Goal: Task Accomplishment & Management: Manage account settings

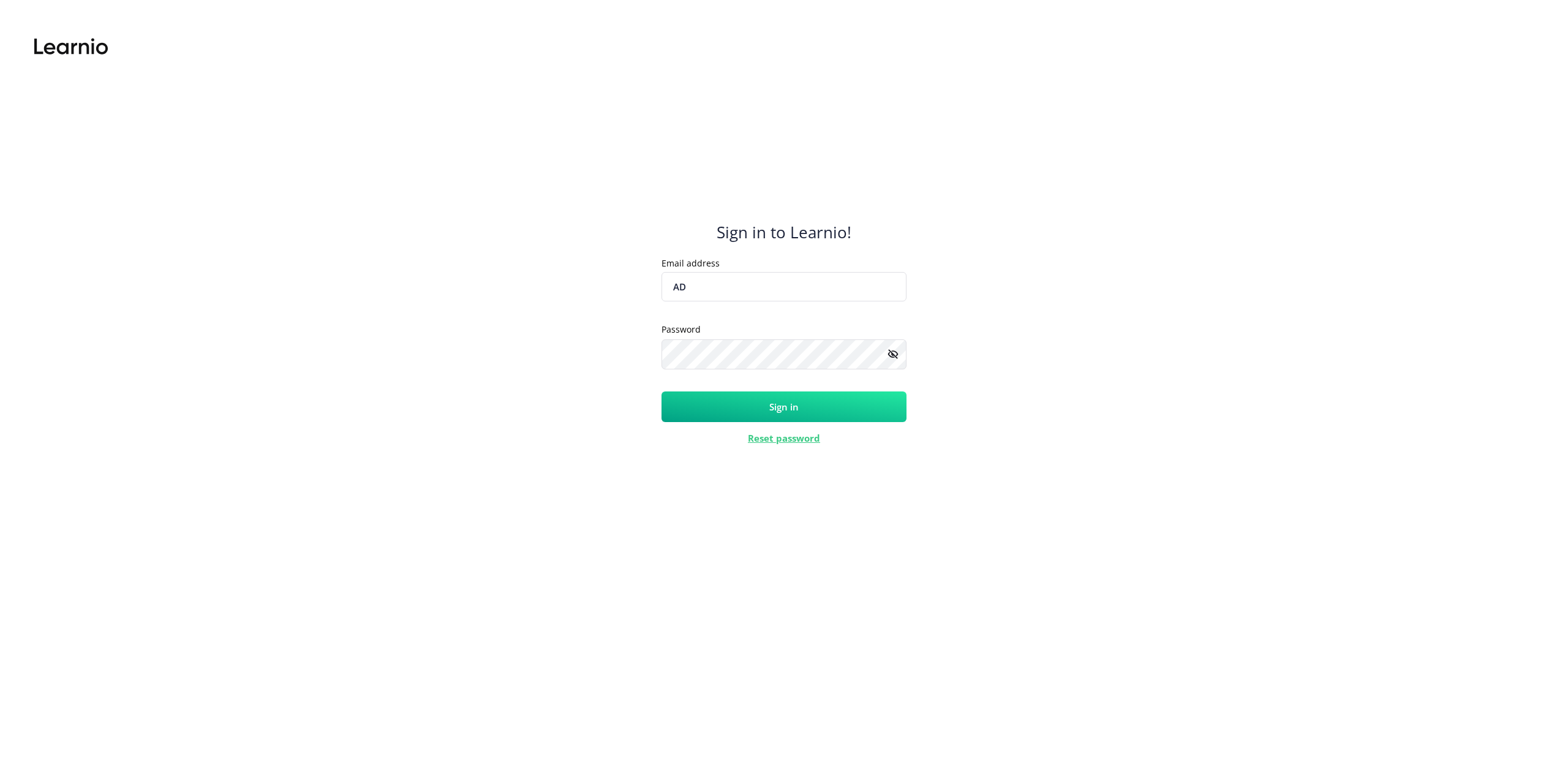
type input "A"
type input "[PERSON_NAME][EMAIL_ADDRESS][DOMAIN_NAME]"
click at [897, 358] on rect at bounding box center [892, 354] width 12 height 12
click at [848, 398] on button "Sign in" at bounding box center [784, 406] width 245 height 31
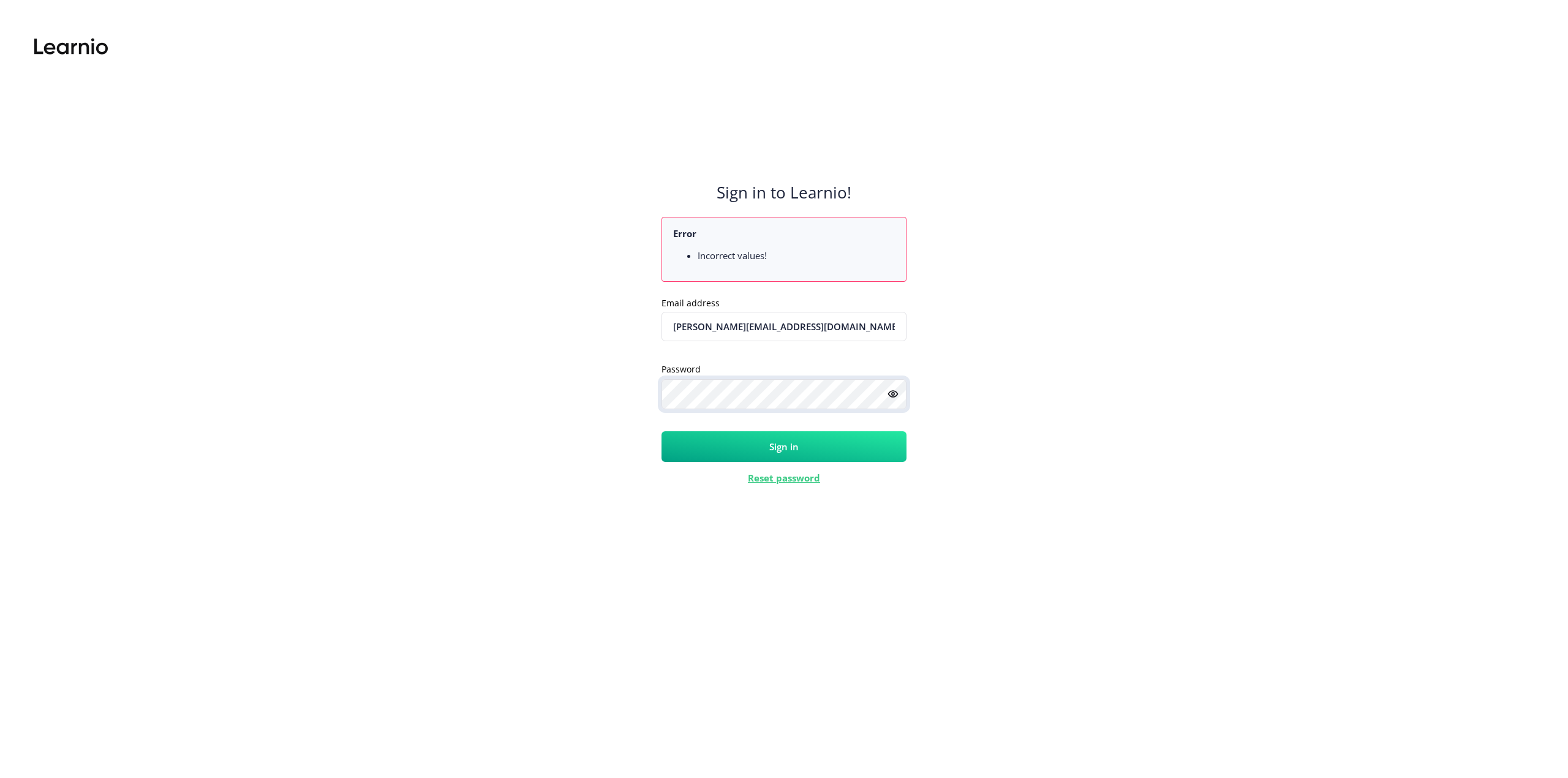
click at [662, 432] on button "Sign in" at bounding box center [784, 447] width 245 height 31
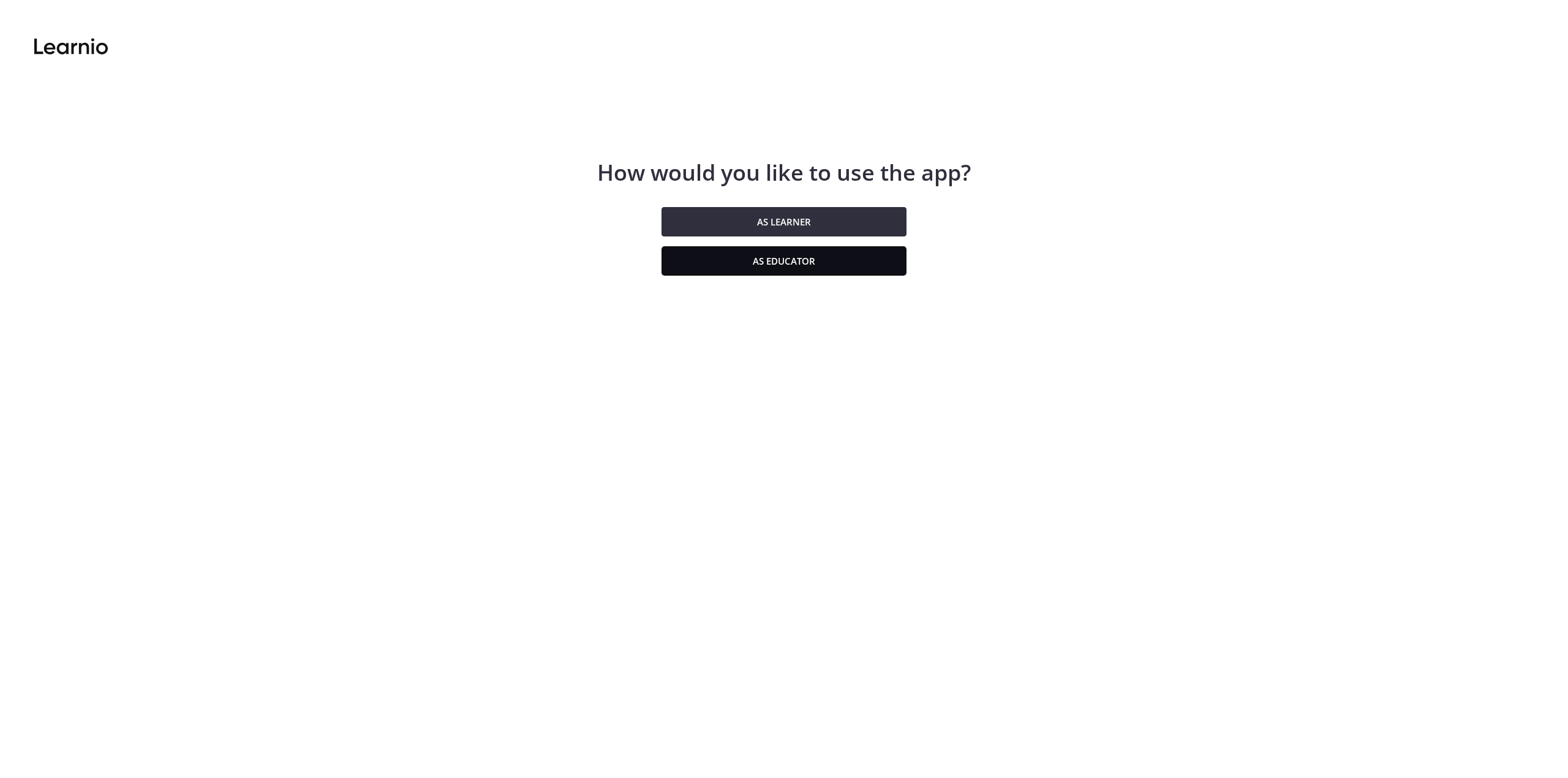
click at [745, 270] on button "As educator" at bounding box center [784, 260] width 245 height 29
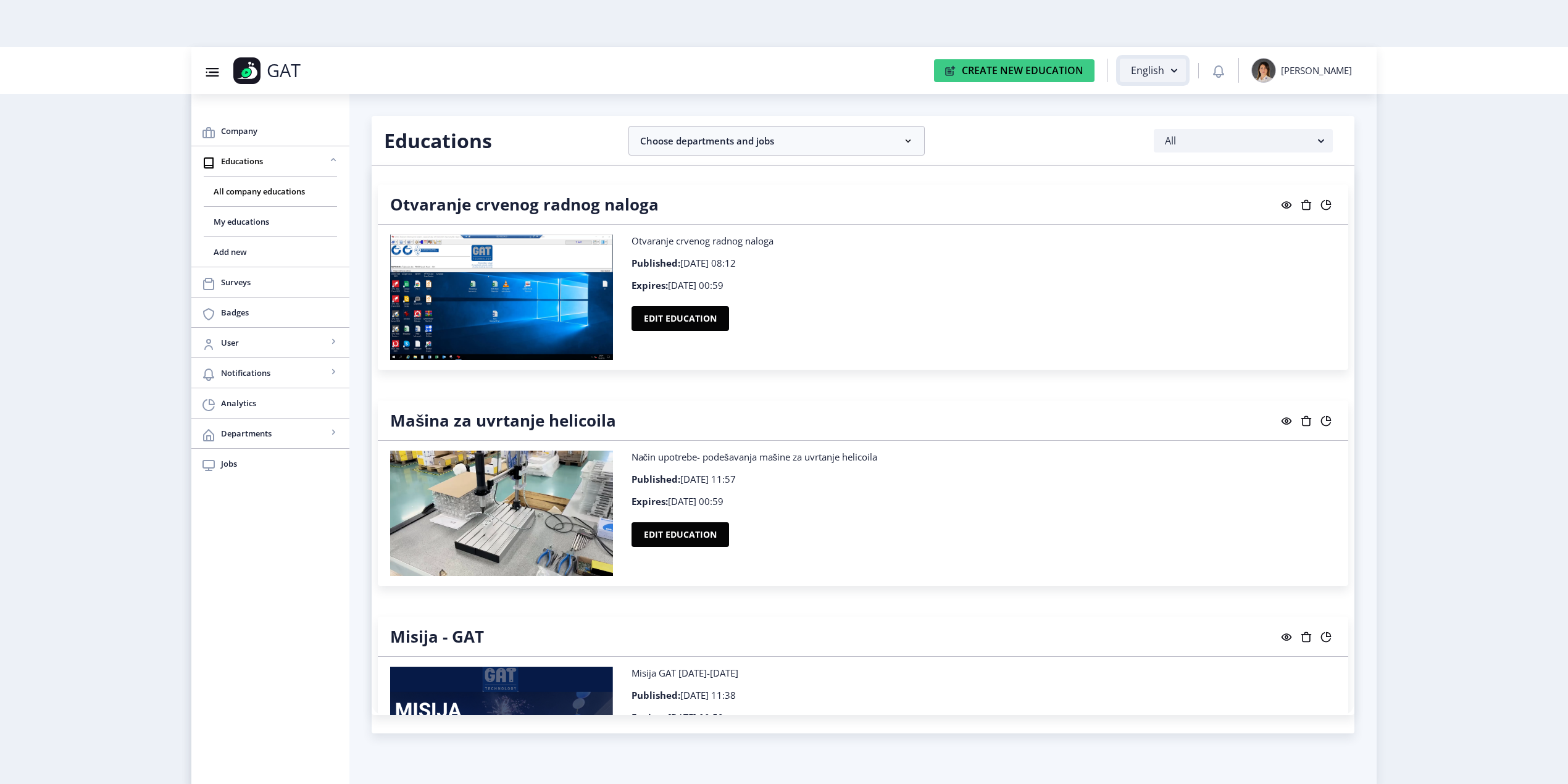
click at [1181, 76] on rect "button" at bounding box center [1174, 71] width 15 height 15
click at [1168, 114] on span "Bosnian" at bounding box center [1155, 117] width 31 height 15
click at [912, 129] on nb-accordion-item-header "Odaberite odjele i poslove" at bounding box center [776, 140] width 296 height 29
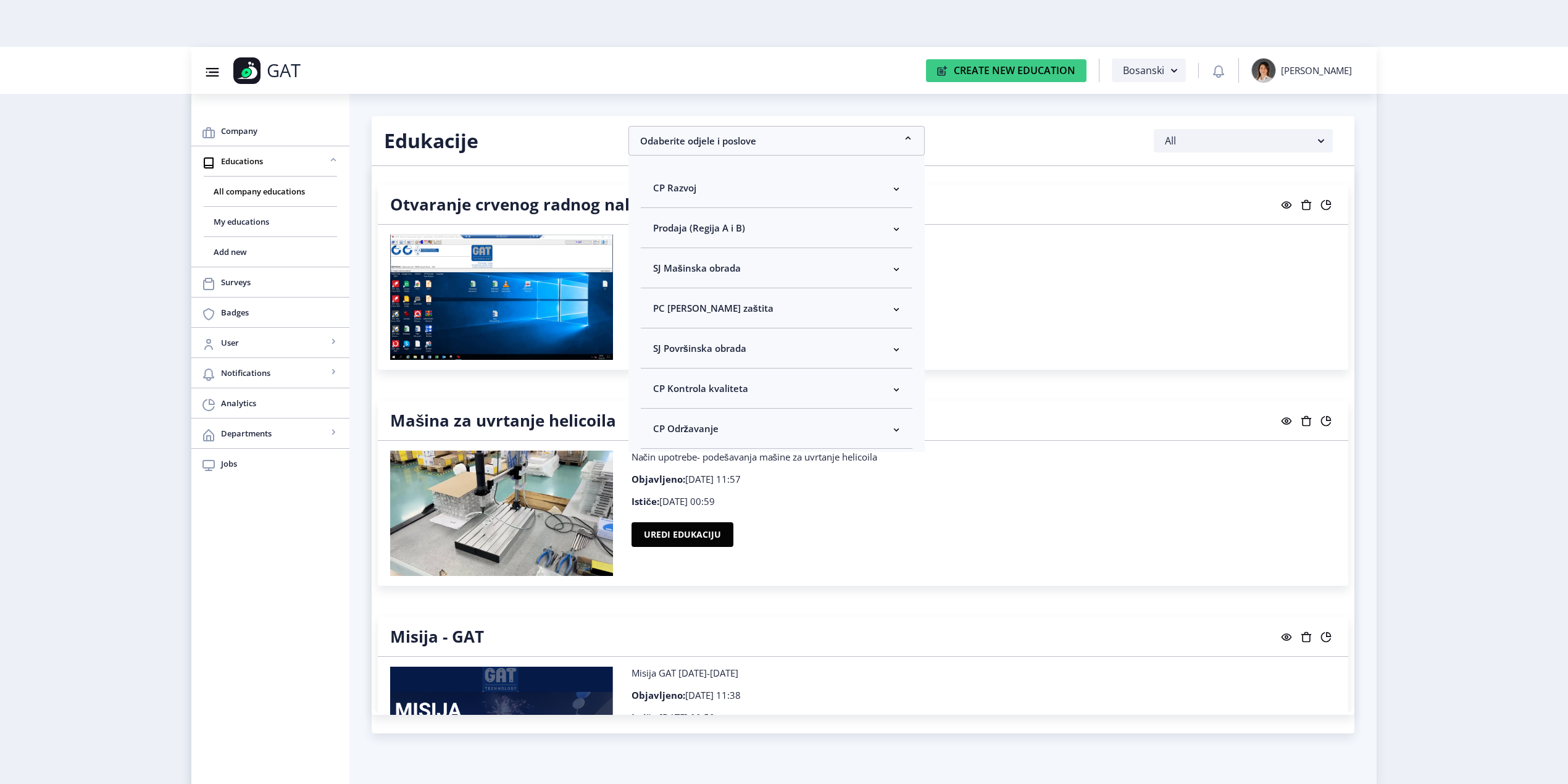
click at [742, 263] on nb-accordion-item-header "SJ Mašinska obrada" at bounding box center [776, 268] width 272 height 41
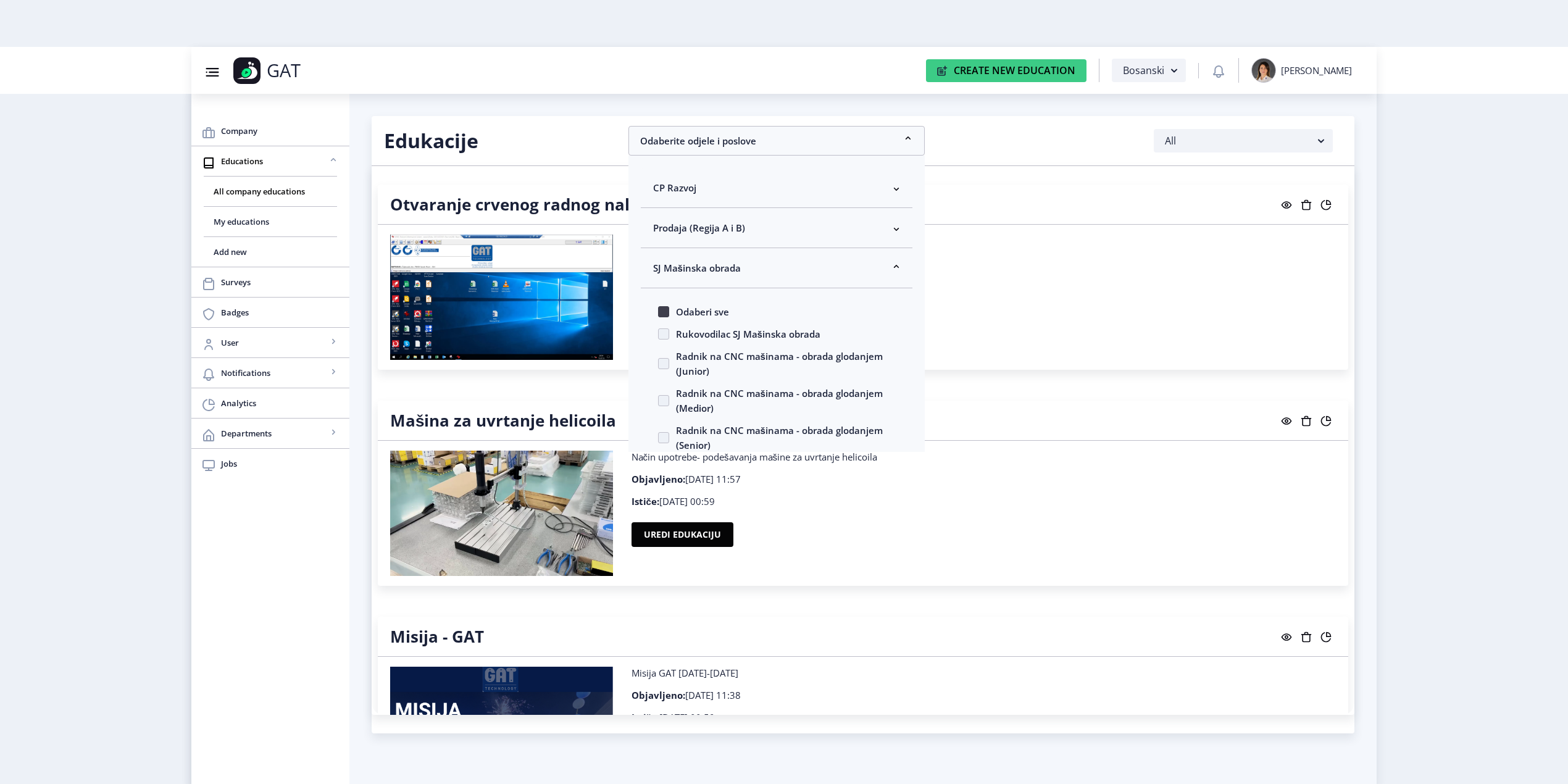
click at [660, 311] on span at bounding box center [663, 311] width 11 height 11
click at [659, 311] on input "Odaberi sve" at bounding box center [658, 311] width 1 height 1
checkbox input "true"
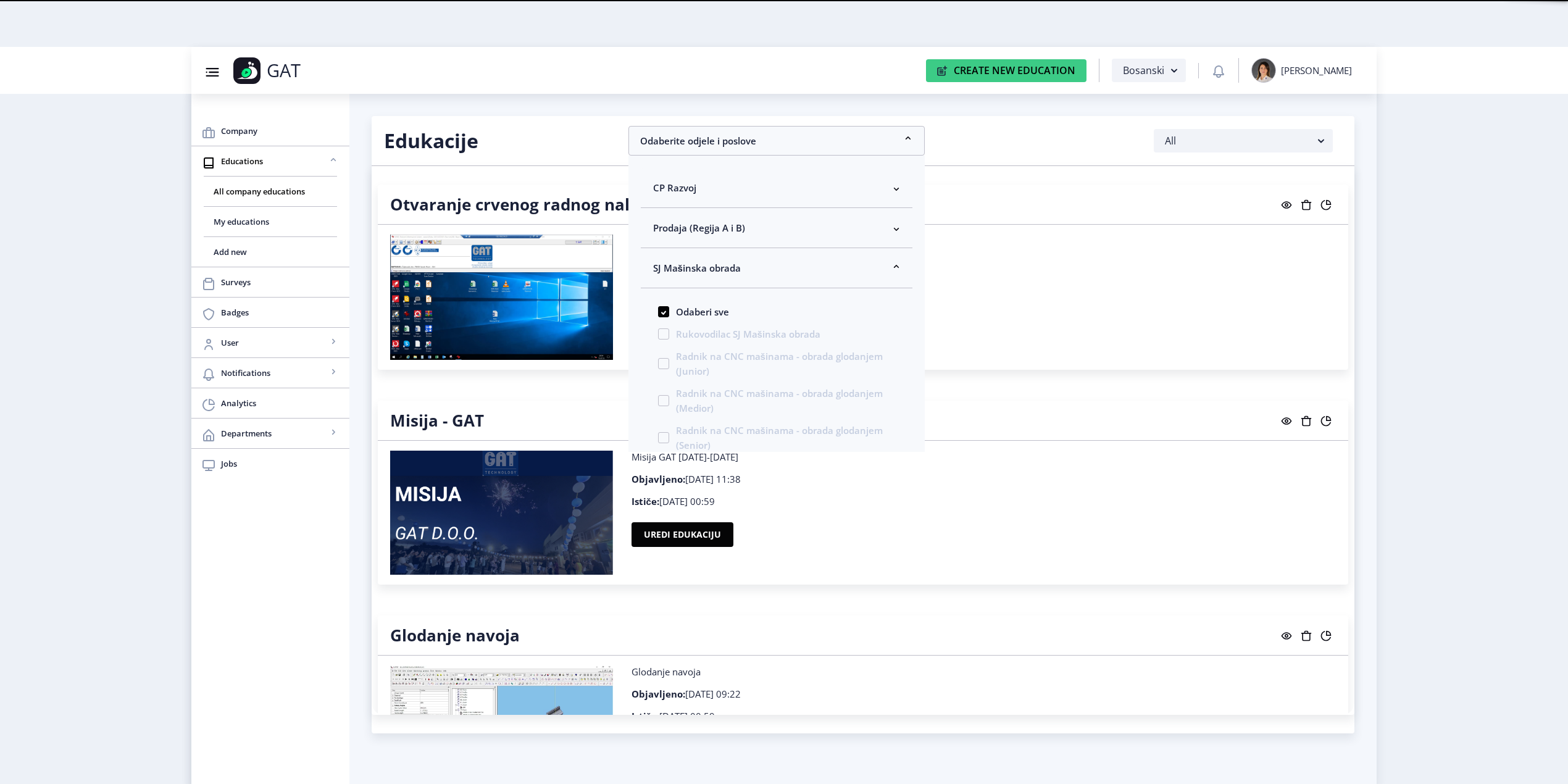
click at [1435, 359] on nb-layout "Group 43@3x Created with Sketch. GAT Create New Education Bosanski Adela Botonj…" at bounding box center [784, 392] width 1568 height 784
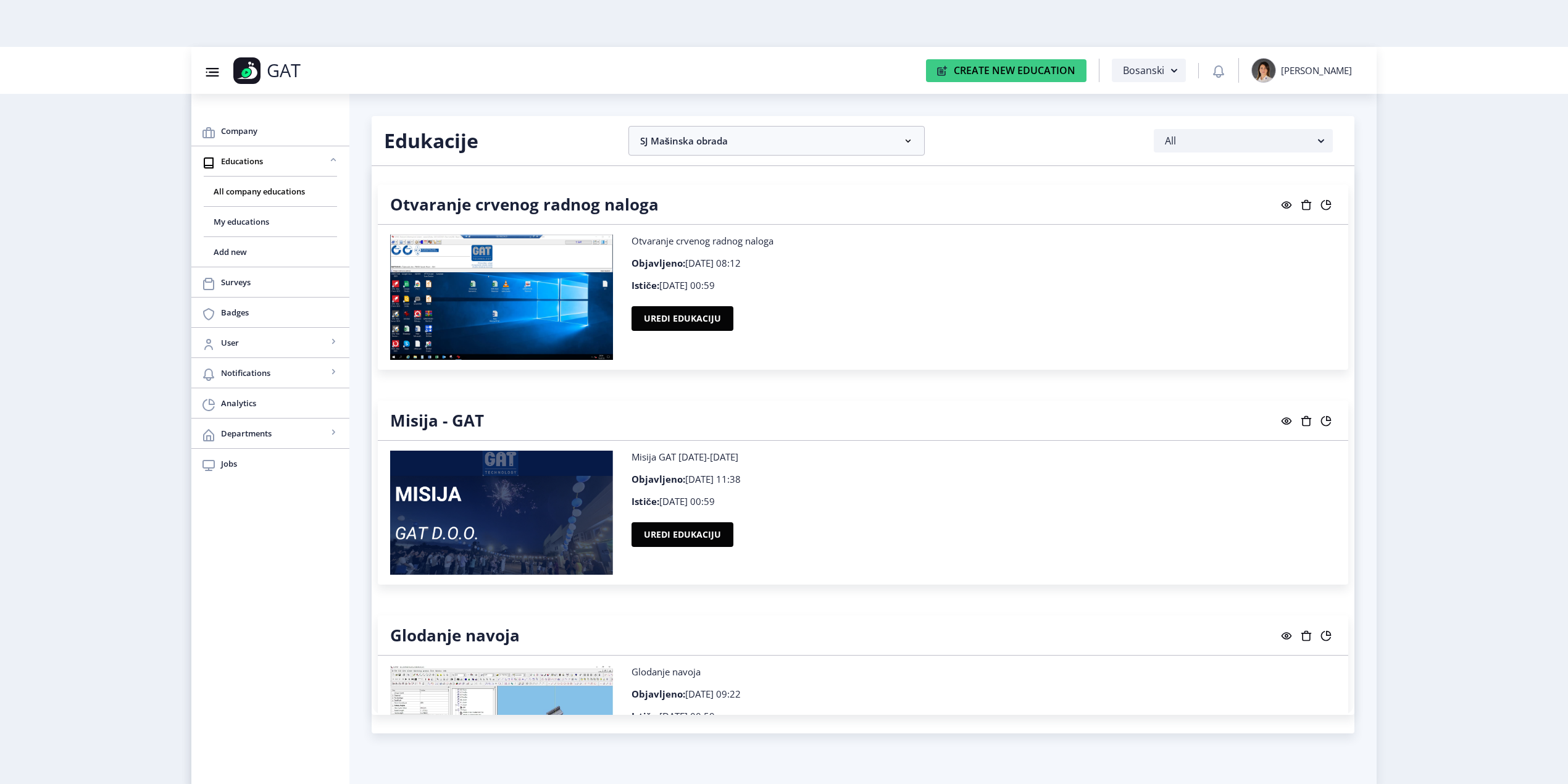
click at [321, 610] on div "Company Educations All company educations My educations Add new Surveys Badges …" at bounding box center [270, 438] width 158 height 690
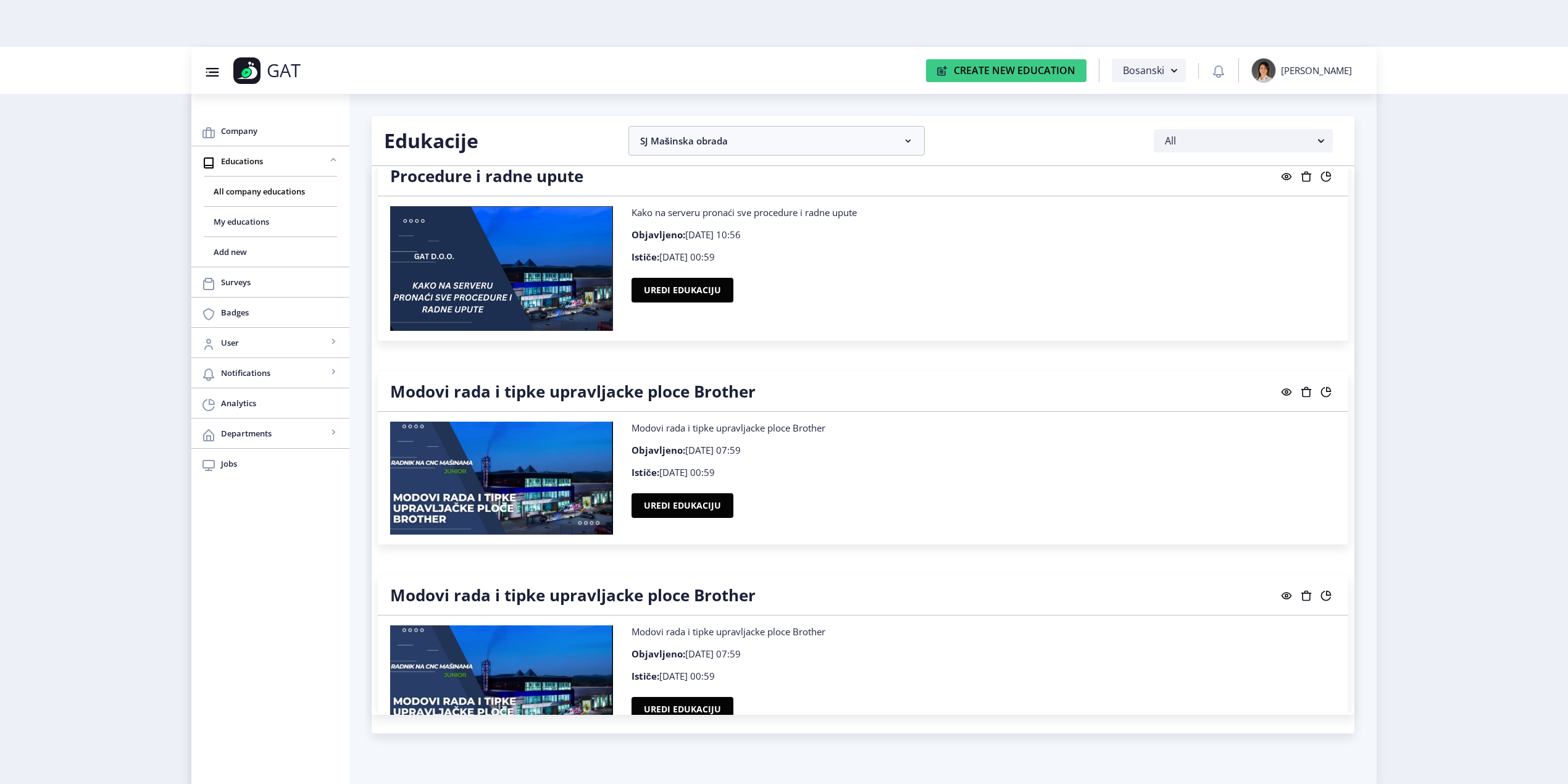
scroll to position [4405, 0]
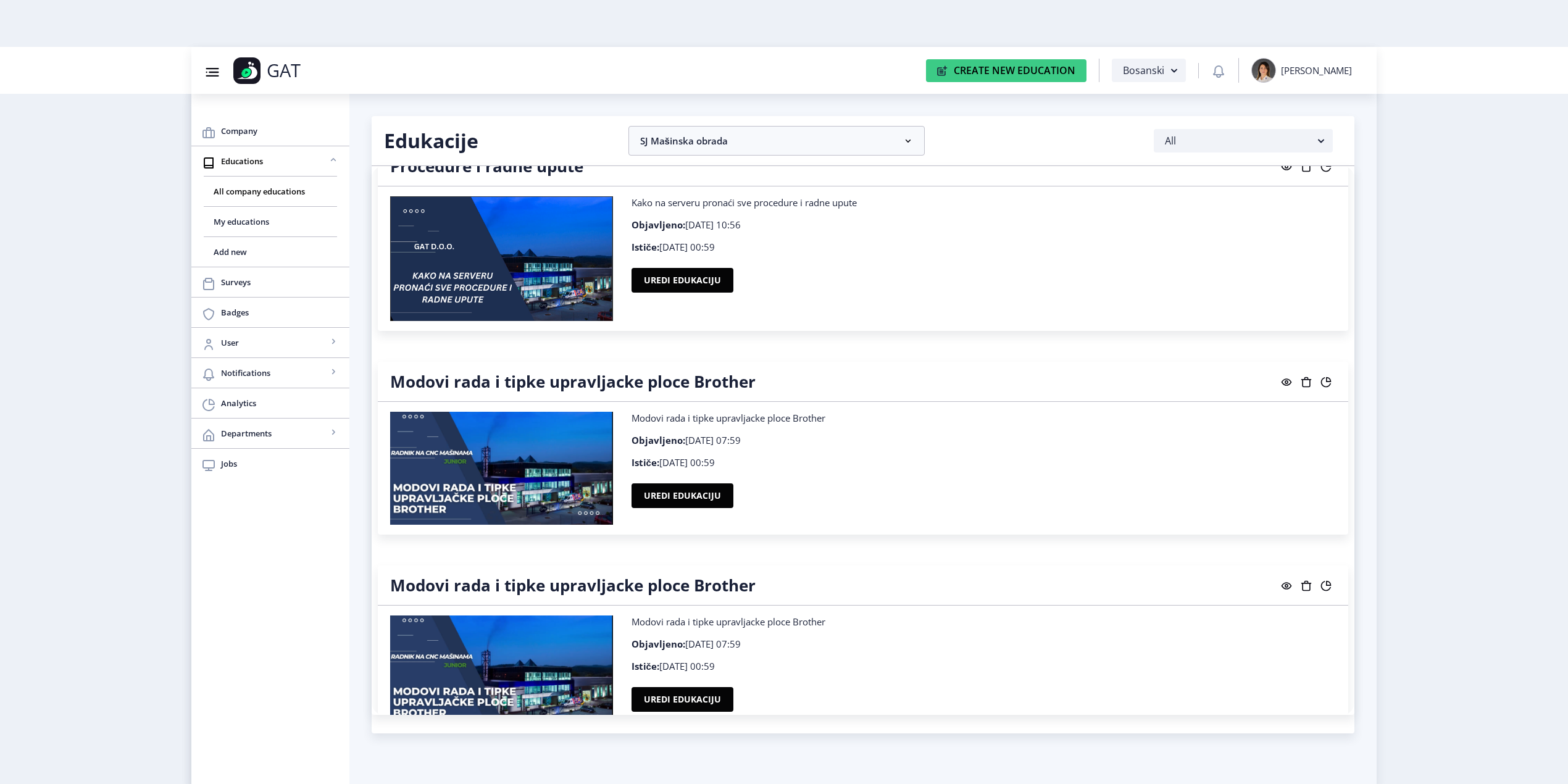
click at [511, 154] on div "Edukacije SJ Mašinska obrada CP Razvoj Odaberi sve Direktor Razvoja Nejra Proda…" at bounding box center [862, 140] width 976 height 29
click at [1313, 139] on icon "button" at bounding box center [1321, 141] width 15 height 15
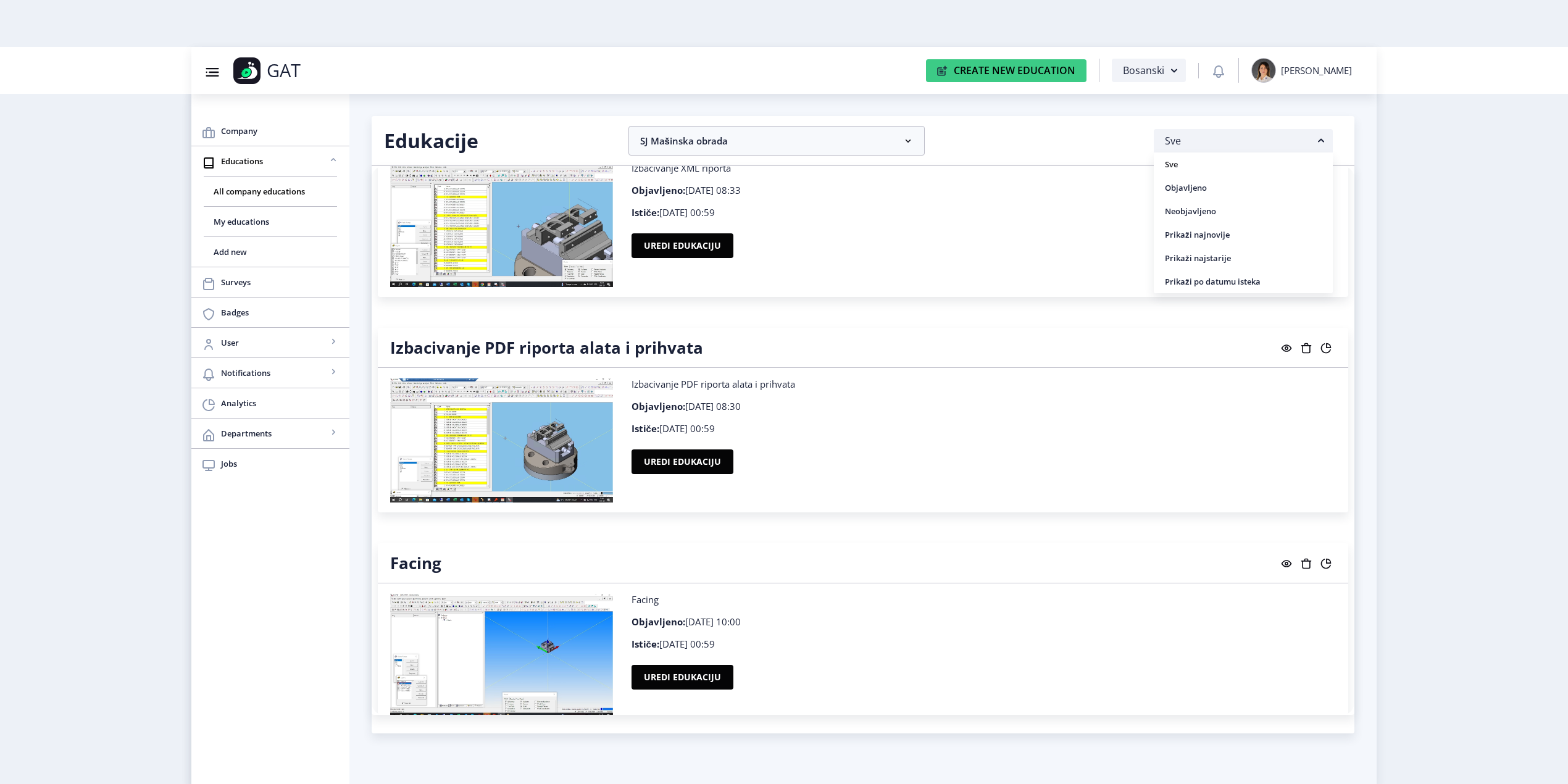
scroll to position [1316, 0]
